Goal: Information Seeking & Learning: Find specific fact

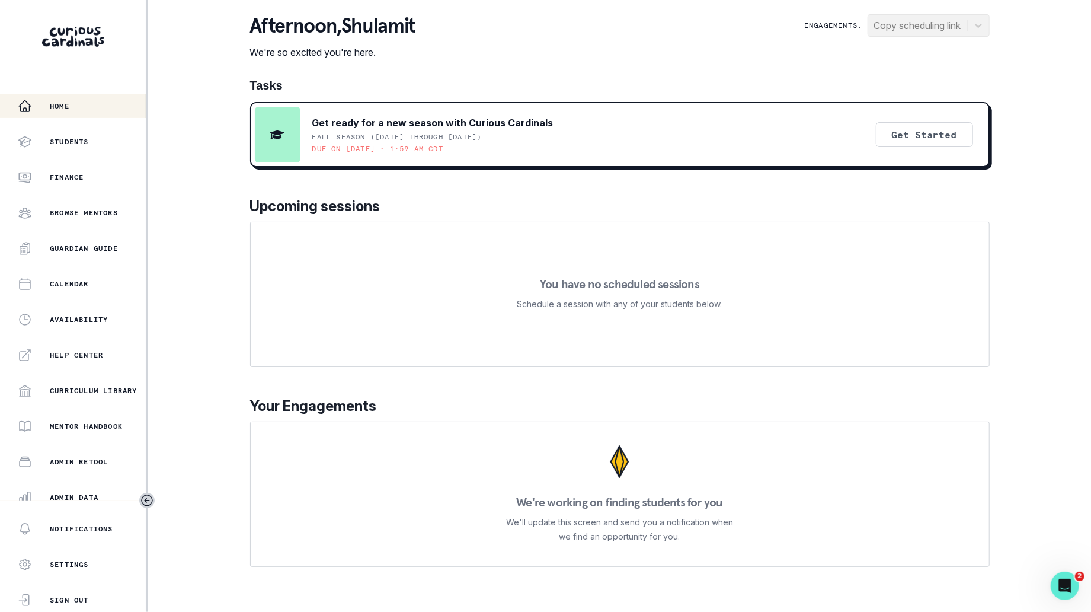
scroll to position [115, 0]
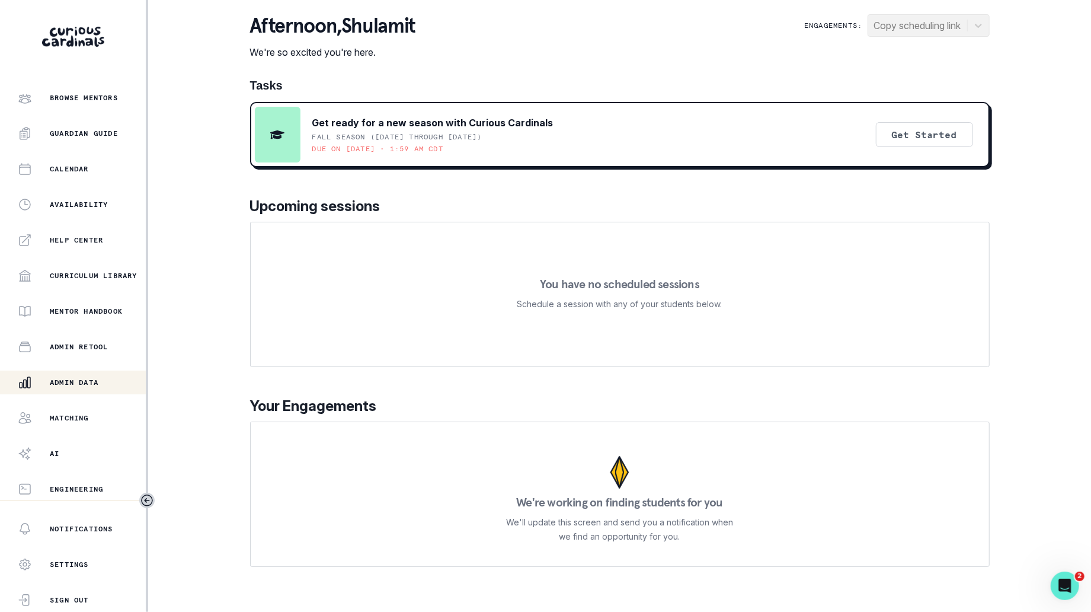
click at [91, 386] on div "Admin Data" at bounding box center [82, 382] width 128 height 14
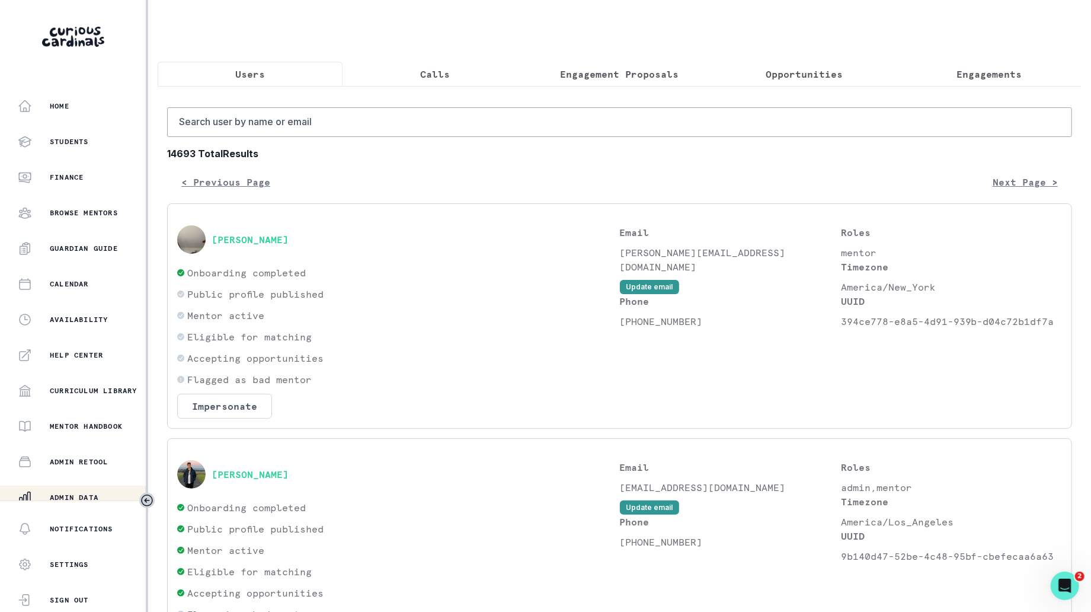
scroll to position [115, 0]
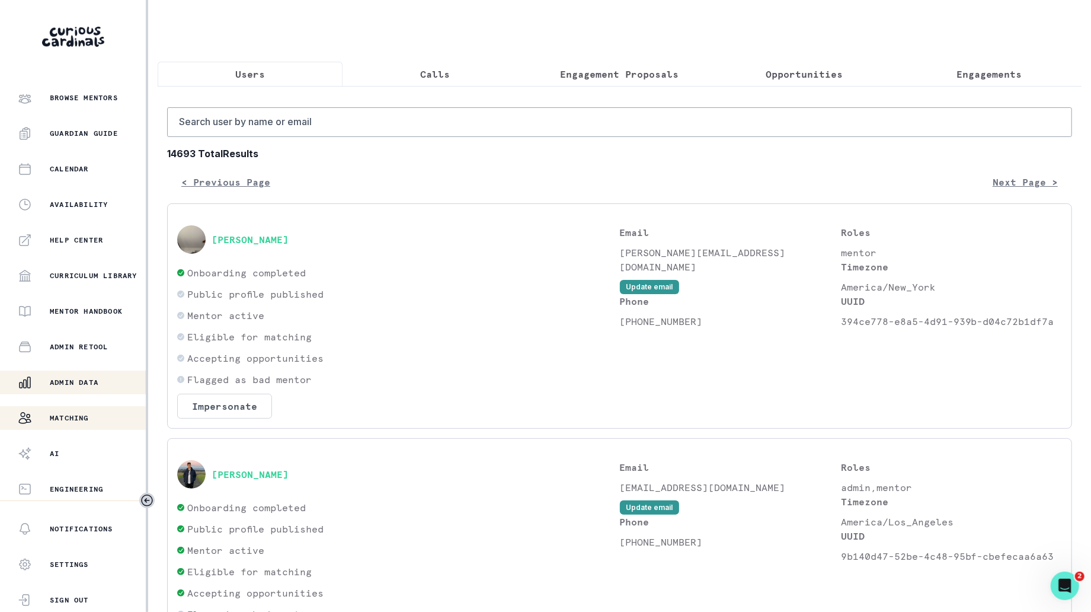
click at [98, 420] on div "Matching" at bounding box center [82, 418] width 128 height 14
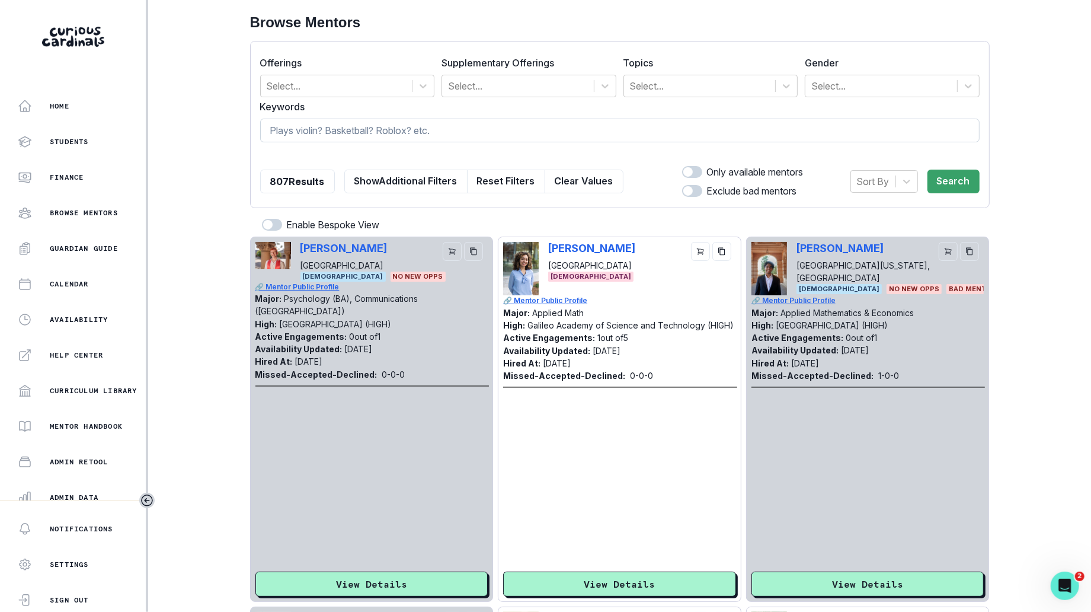
click at [407, 123] on input at bounding box center [619, 131] width 719 height 24
type input "cpg"
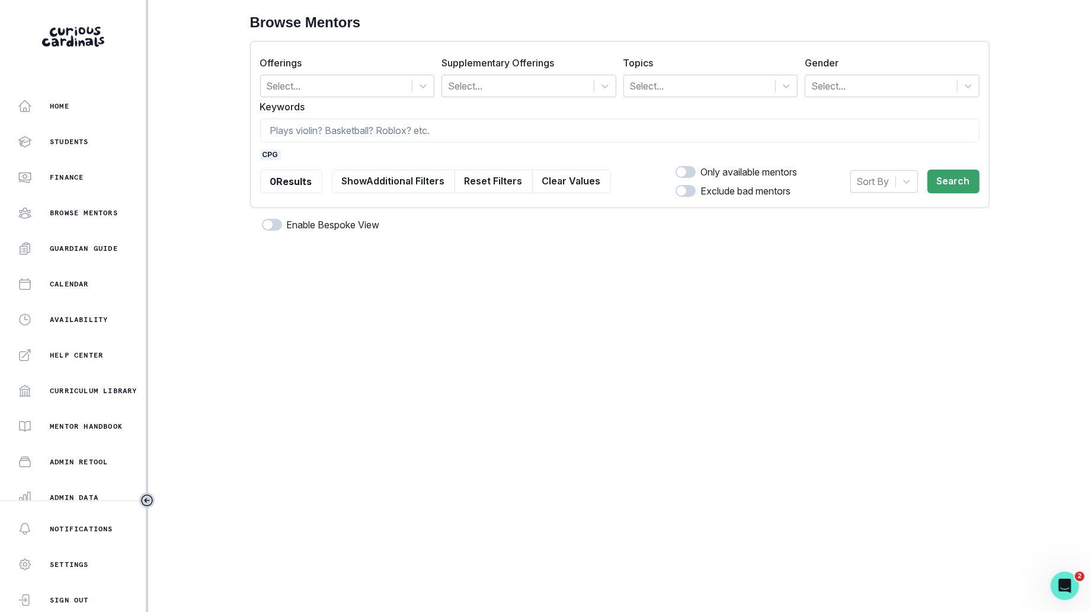
click at [270, 156] on span "cpg" at bounding box center [270, 154] width 21 height 11
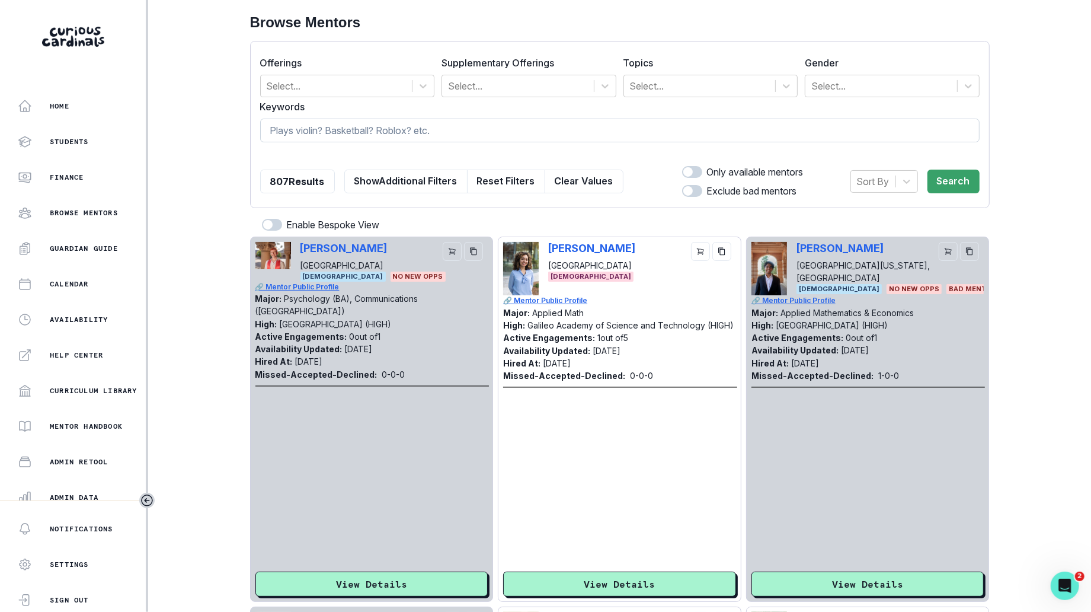
click at [339, 135] on input at bounding box center [619, 131] width 719 height 24
type input "food science"
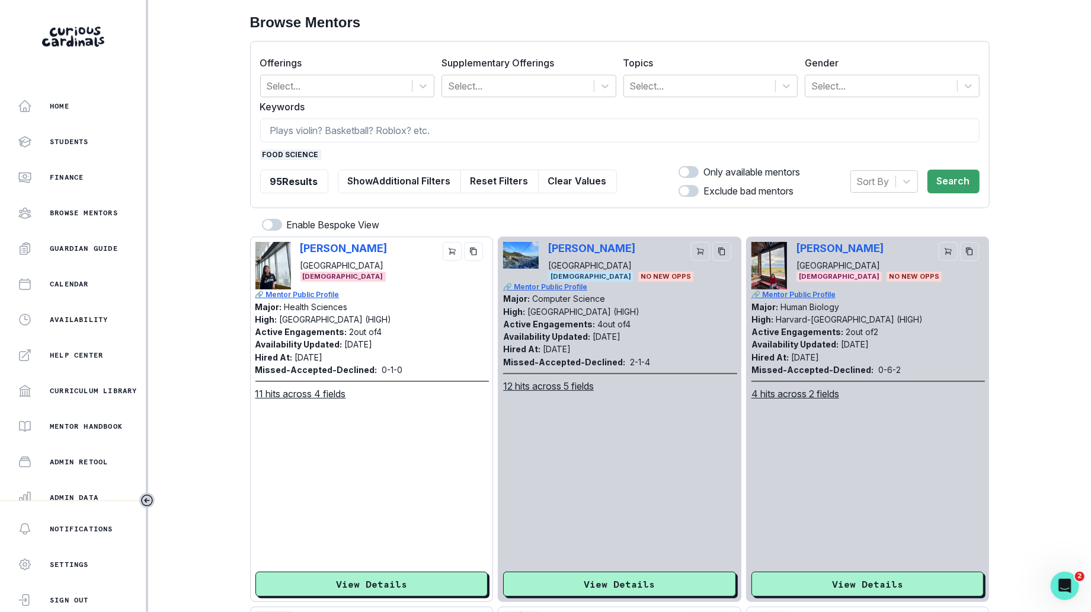
click at [687, 171] on span at bounding box center [689, 172] width 20 height 12
click at [679, 166] on input "checkbox" at bounding box center [678, 165] width 1 height 1
checkbox input "true"
click at [915, 183] on div at bounding box center [906, 181] width 21 height 21
click at [943, 182] on button "Search" at bounding box center [953, 181] width 52 height 24
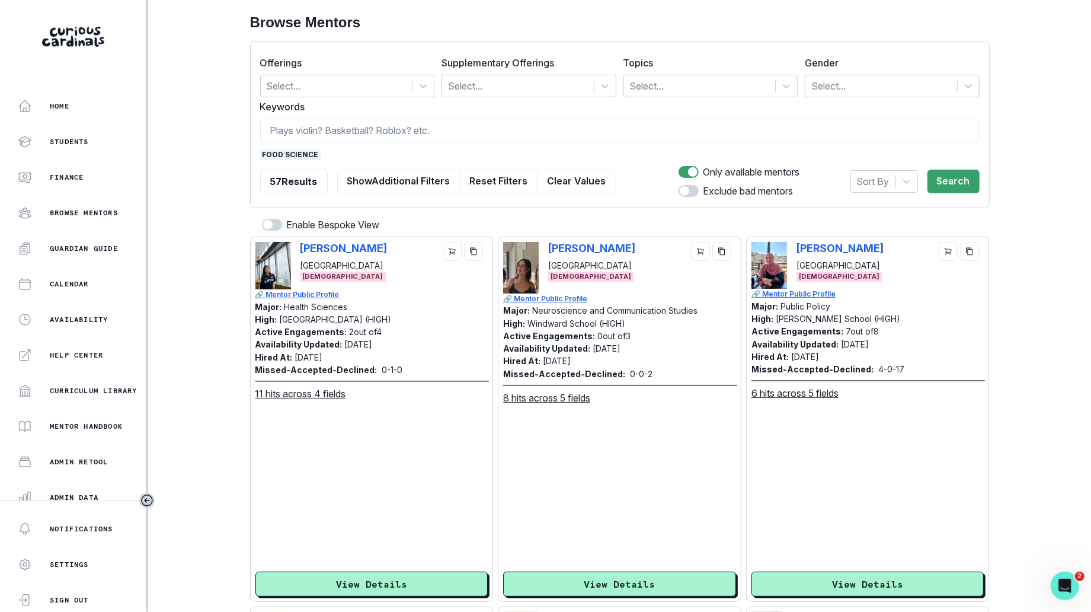
click at [311, 150] on span "food science" at bounding box center [290, 154] width 61 height 11
click at [322, 128] on input at bounding box center [619, 131] width 719 height 24
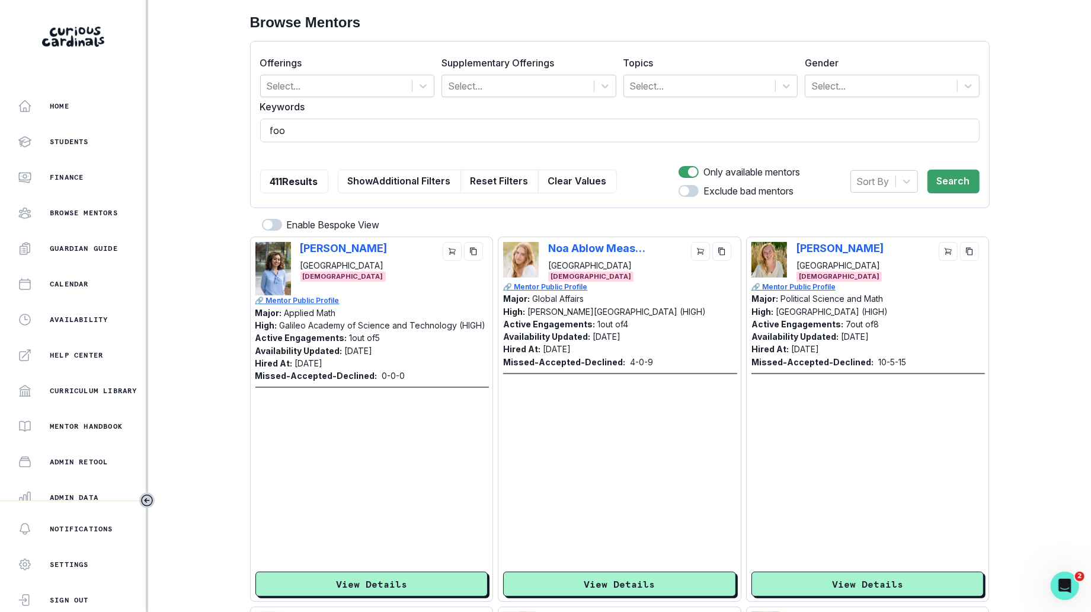
type input "food"
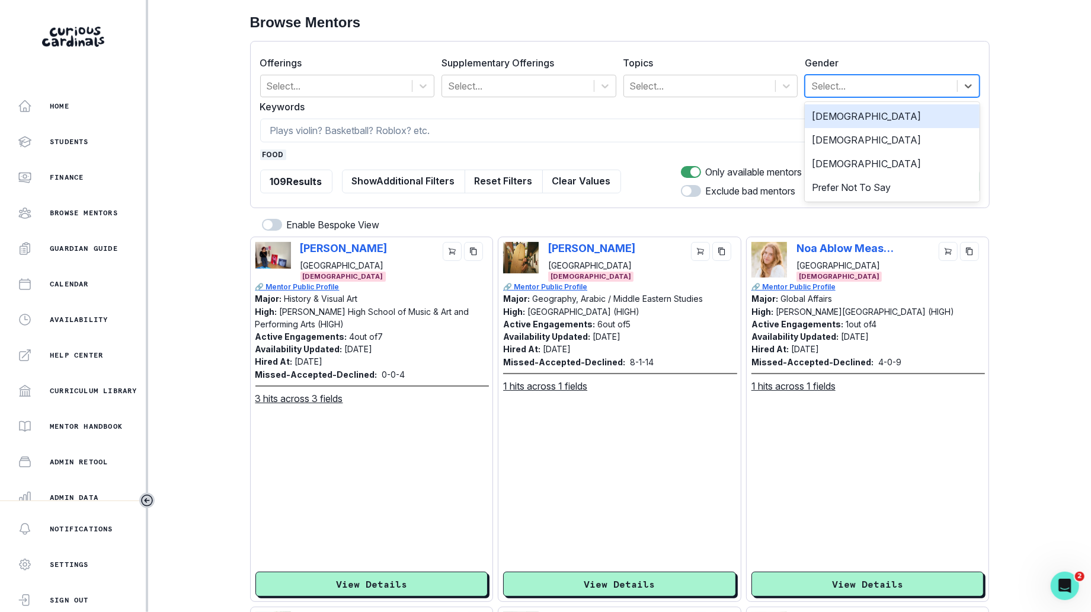
click at [834, 93] on div at bounding box center [881, 86] width 140 height 17
click at [835, 116] on div "[DEMOGRAPHIC_DATA]" at bounding box center [892, 116] width 175 height 24
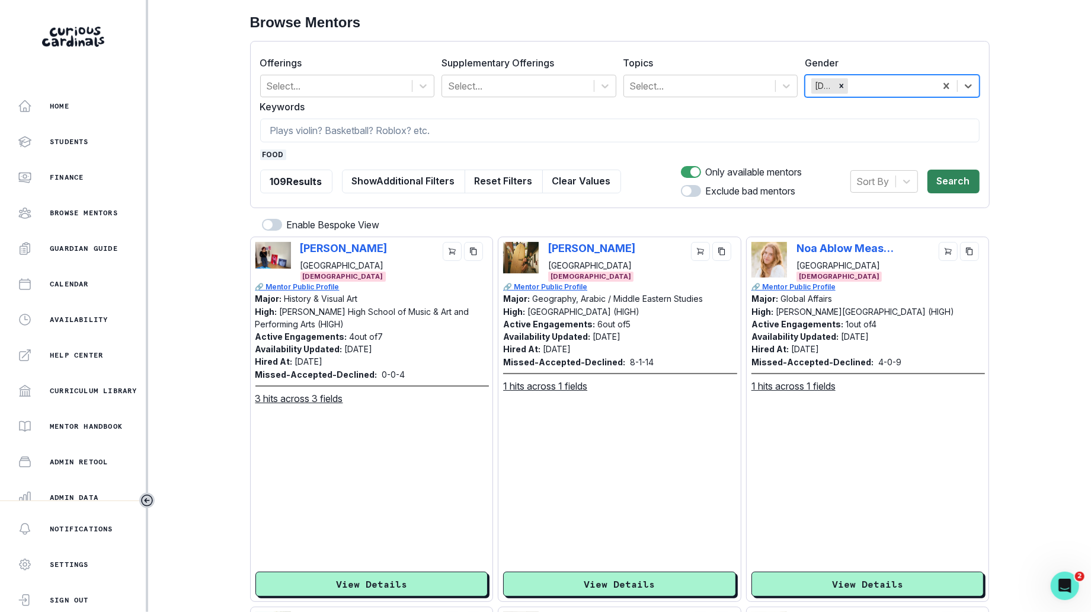
click at [959, 181] on button "Search" at bounding box center [953, 181] width 52 height 24
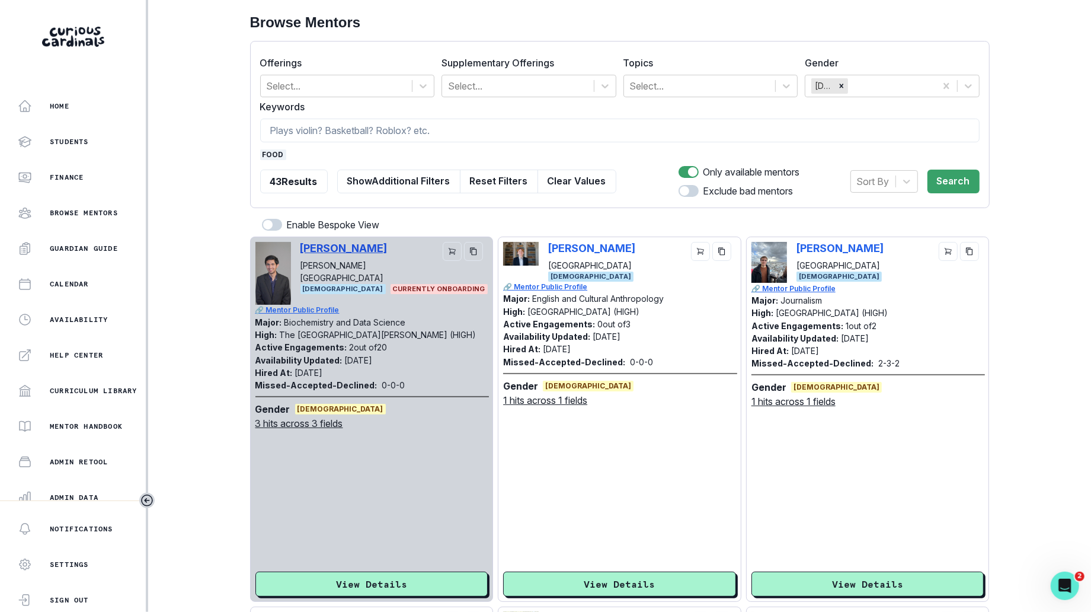
click at [373, 249] on p "[PERSON_NAME]" at bounding box center [349, 248] width 98 height 12
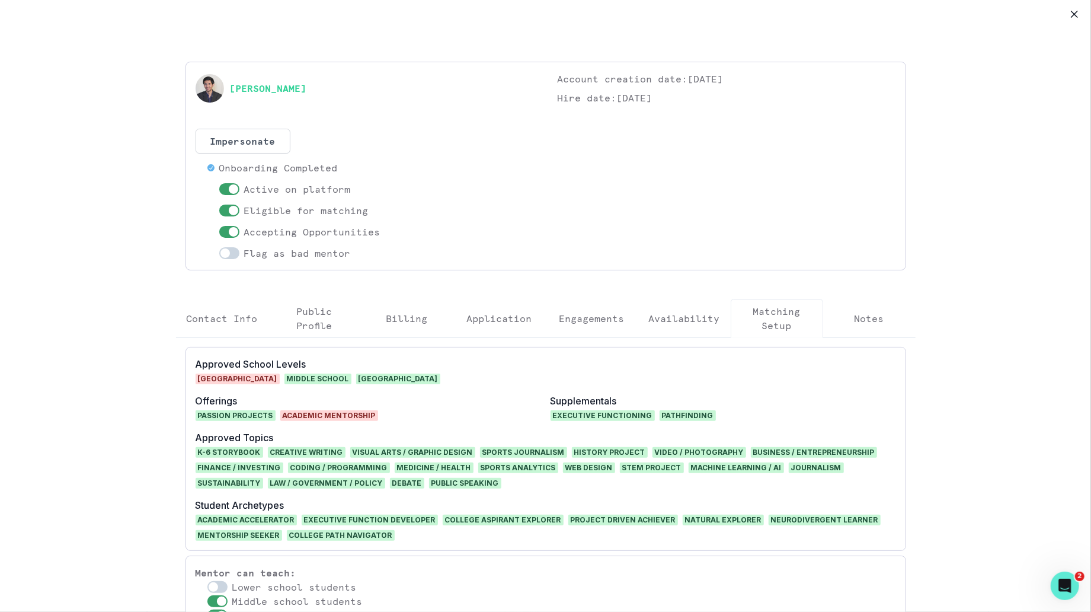
copy div "[PERSON_NAME]"
drag, startPoint x: 384, startPoint y: 87, endPoint x: 224, endPoint y: 87, distance: 160.0
click at [224, 87] on div "[PERSON_NAME]" at bounding box center [365, 88] width 338 height 33
click at [614, 308] on button "Engagements" at bounding box center [592, 318] width 92 height 39
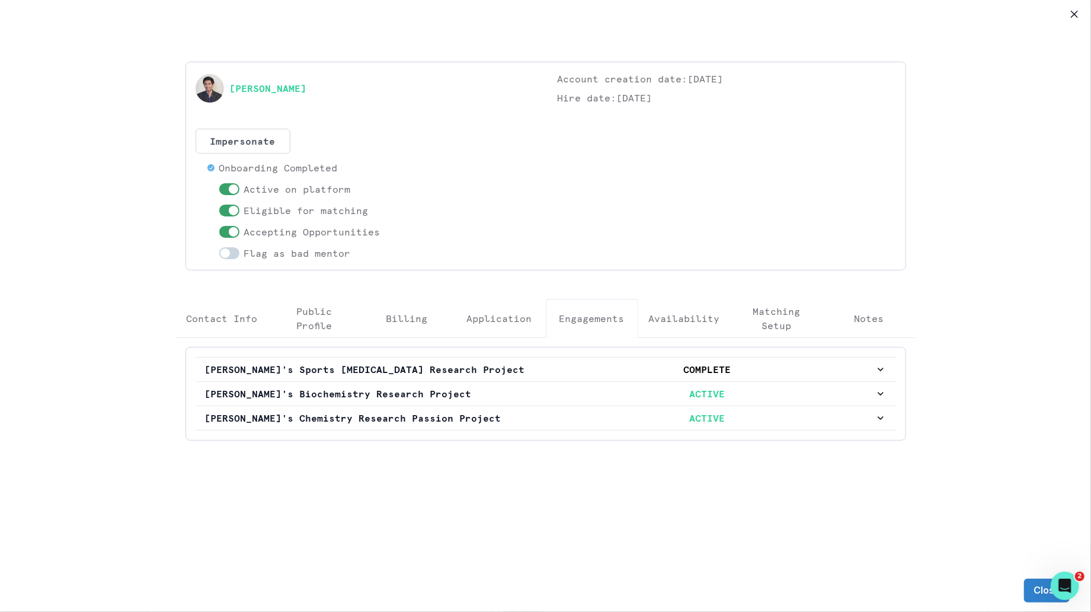
click at [1038, 20] on div "[PERSON_NAME] Account creation date: [DATE] Hire date: [DATE] Impersonate Confi…" at bounding box center [545, 284] width 1091 height 569
click at [1071, 12] on icon "Close" at bounding box center [1074, 14] width 7 height 7
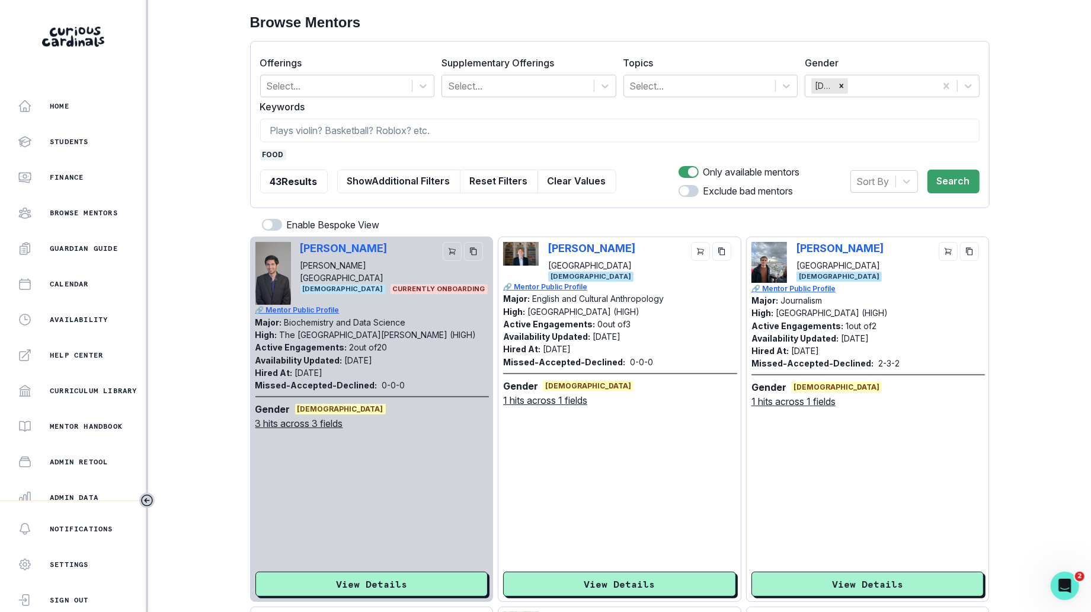
click at [273, 156] on span "food" at bounding box center [273, 154] width 26 height 11
click at [707, 85] on div at bounding box center [700, 86] width 140 height 17
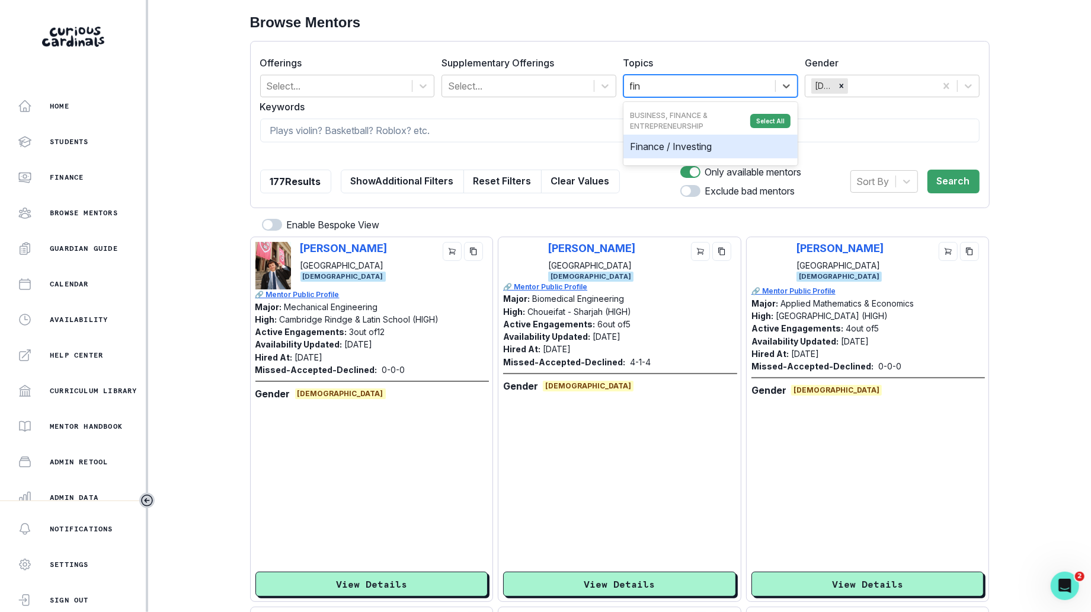
type input "fina"
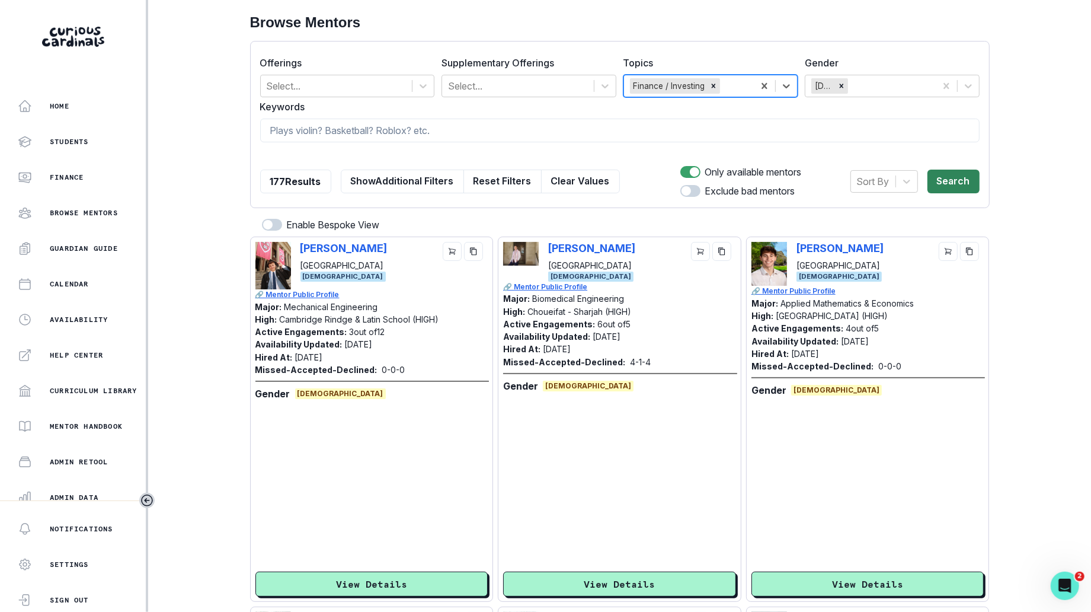
click at [955, 177] on button "Search" at bounding box center [953, 181] width 52 height 24
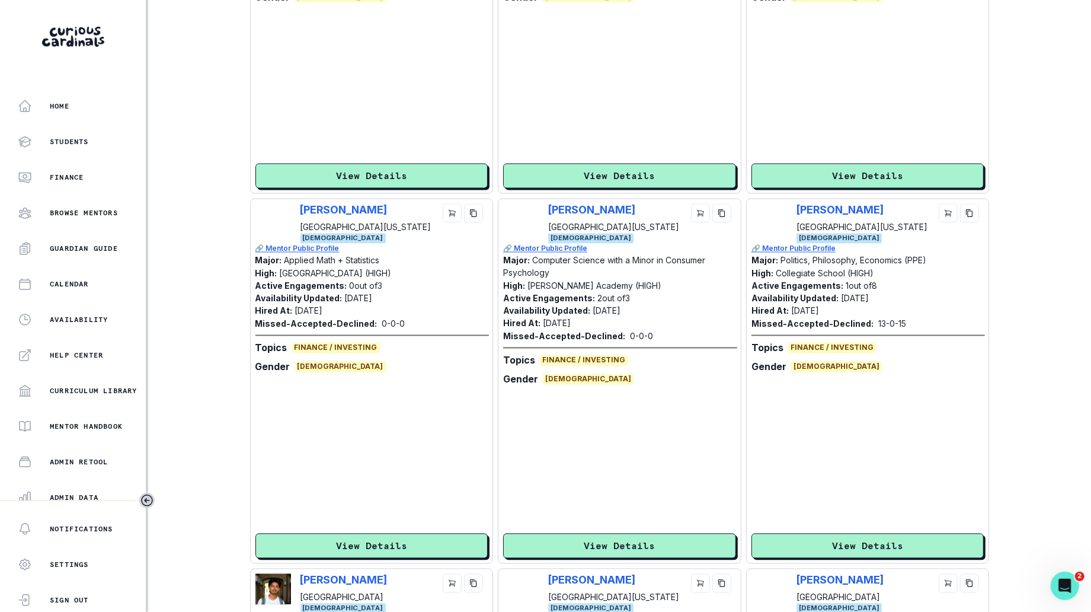
scroll to position [1262, 0]
